Goal: Transaction & Acquisition: Book appointment/travel/reservation

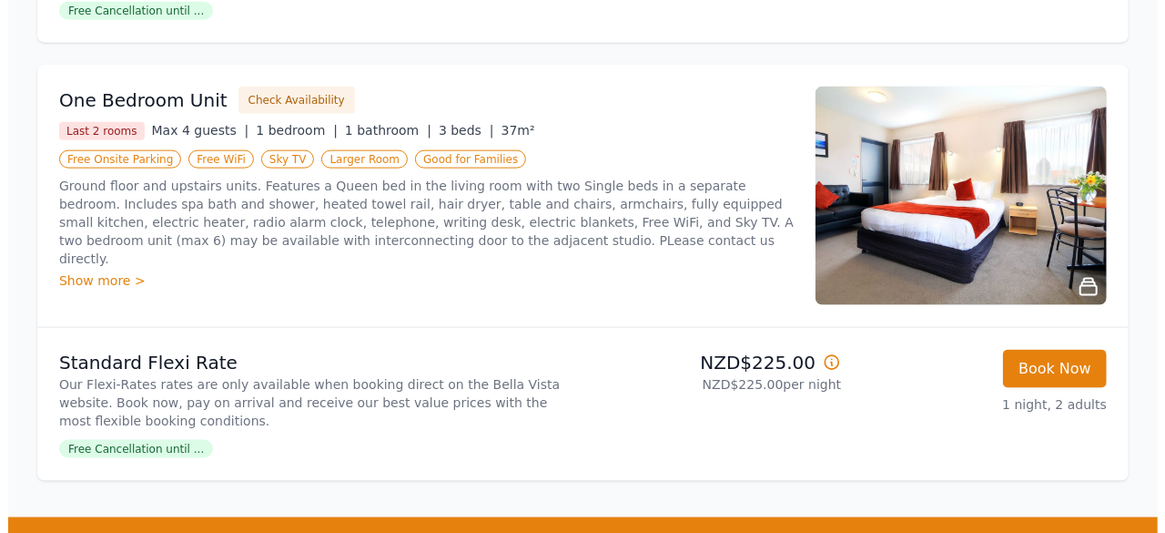
scroll to position [1093, 0]
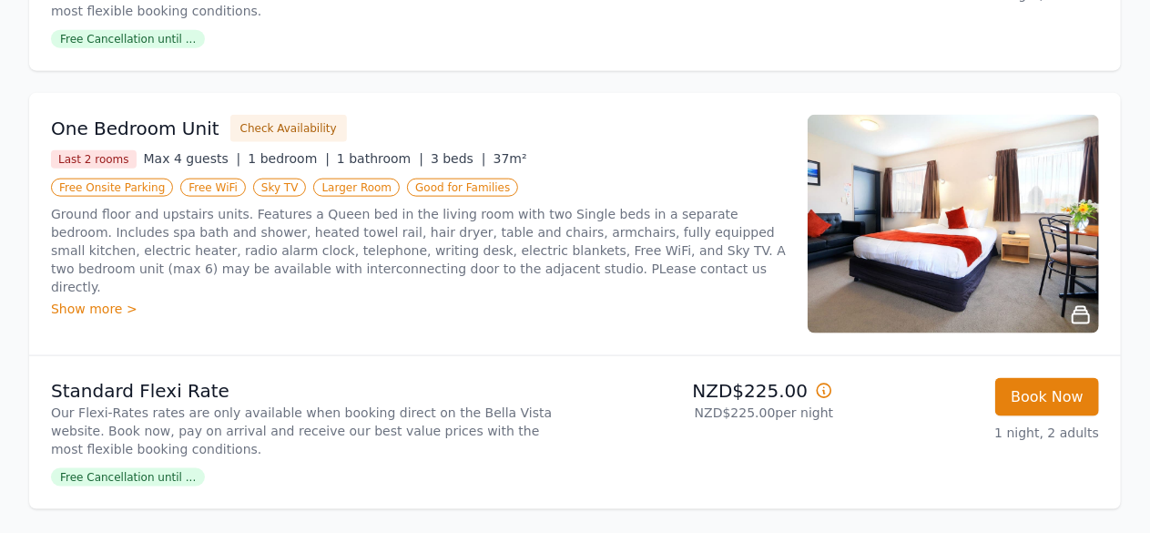
click at [973, 242] on img at bounding box center [953, 224] width 291 height 219
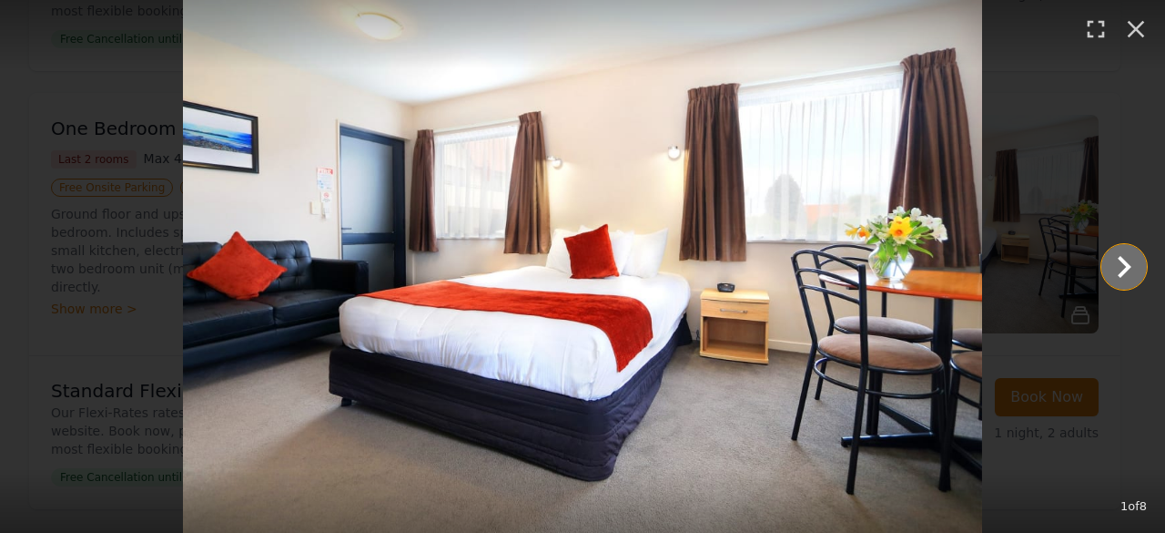
click at [1111, 267] on icon "Show slide 2 of 8" at bounding box center [1125, 267] width 44 height 44
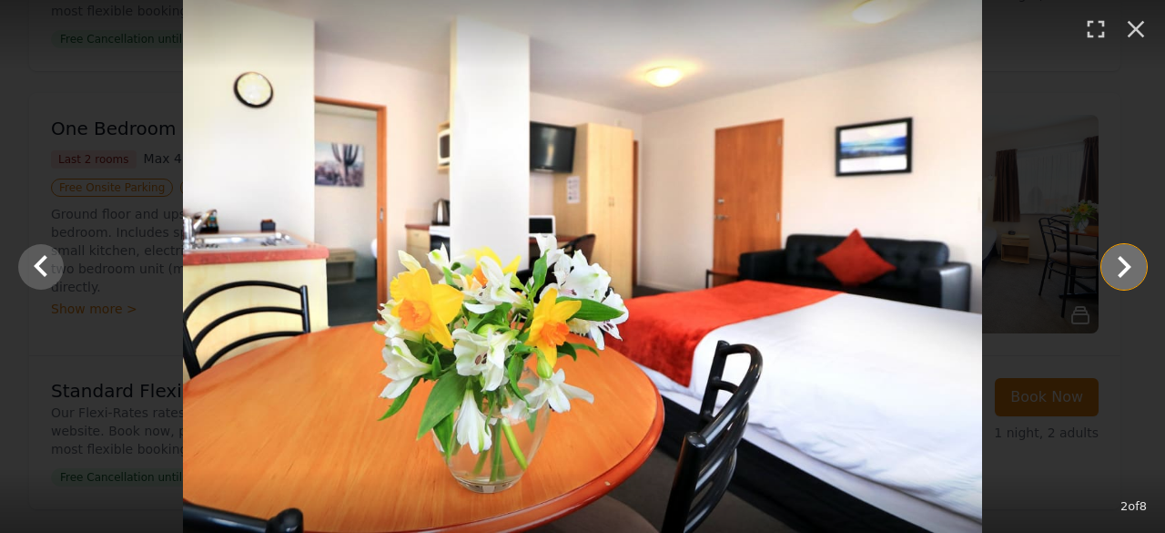
click at [1129, 270] on icon "Show slide 3 of 8" at bounding box center [1125, 267] width 44 height 44
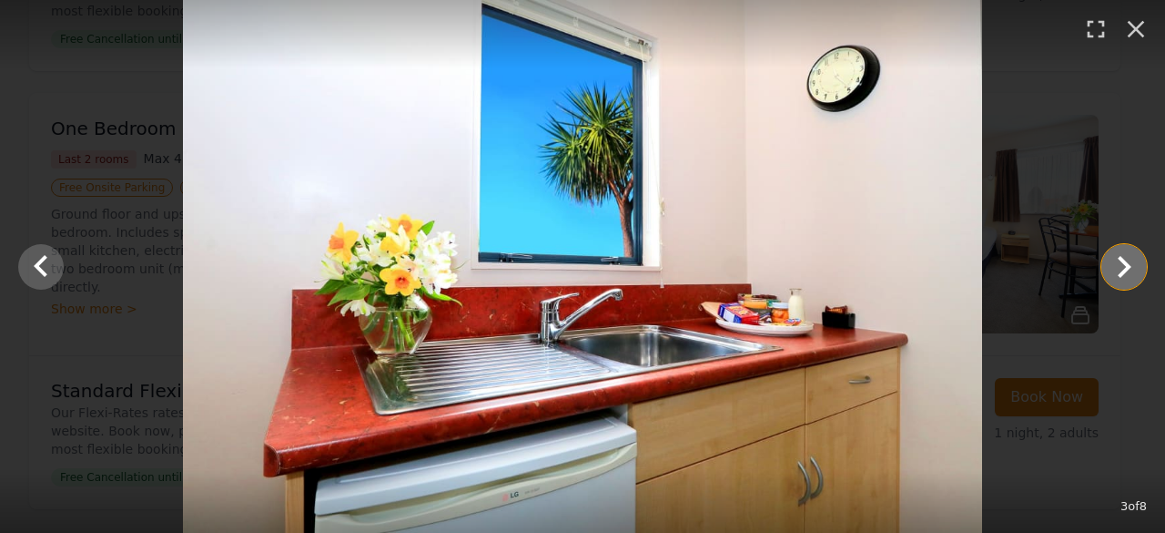
click at [1133, 270] on icon "Show slide 4 of 8" at bounding box center [1125, 267] width 44 height 44
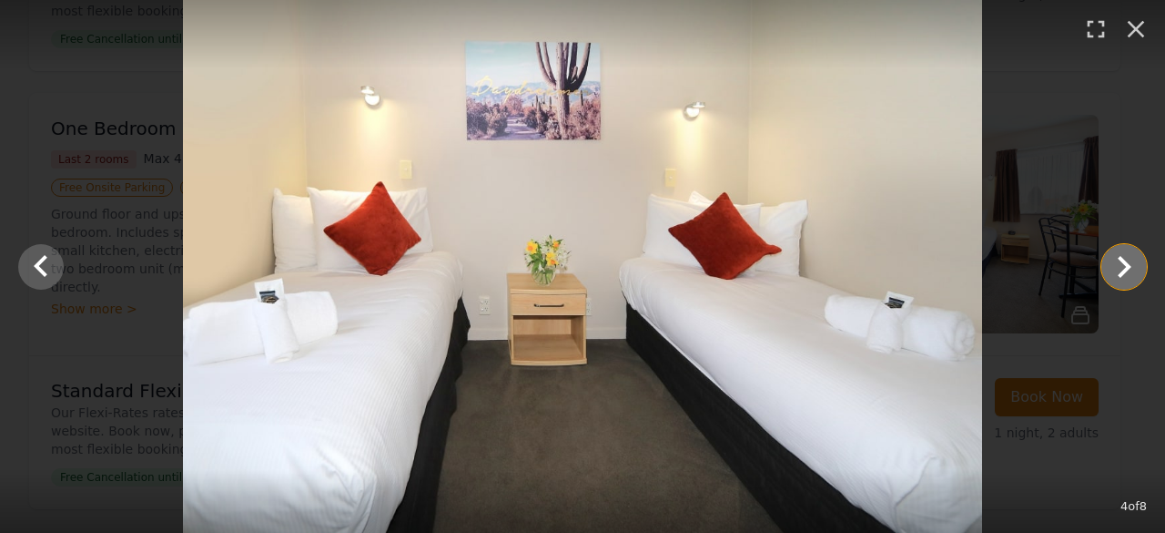
click at [1133, 270] on icon "Show slide 5 of 8" at bounding box center [1125, 267] width 44 height 44
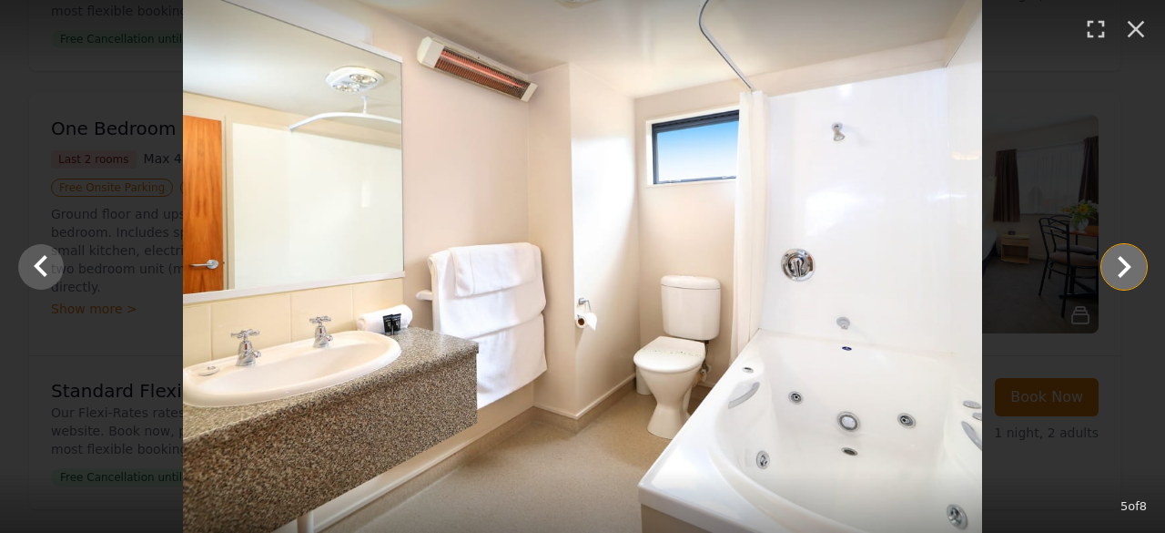
click at [1133, 270] on icon "Show slide 6 of 8" at bounding box center [1125, 267] width 44 height 44
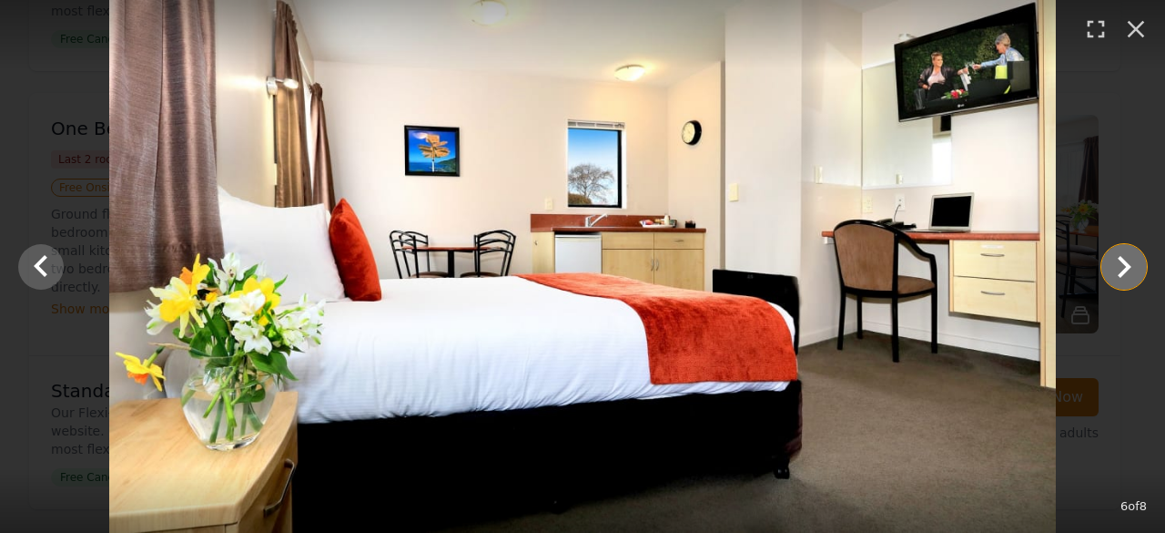
click at [1129, 269] on icon "Show slide 7 of 8" at bounding box center [1125, 267] width 14 height 22
